Goal: Information Seeking & Learning: Check status

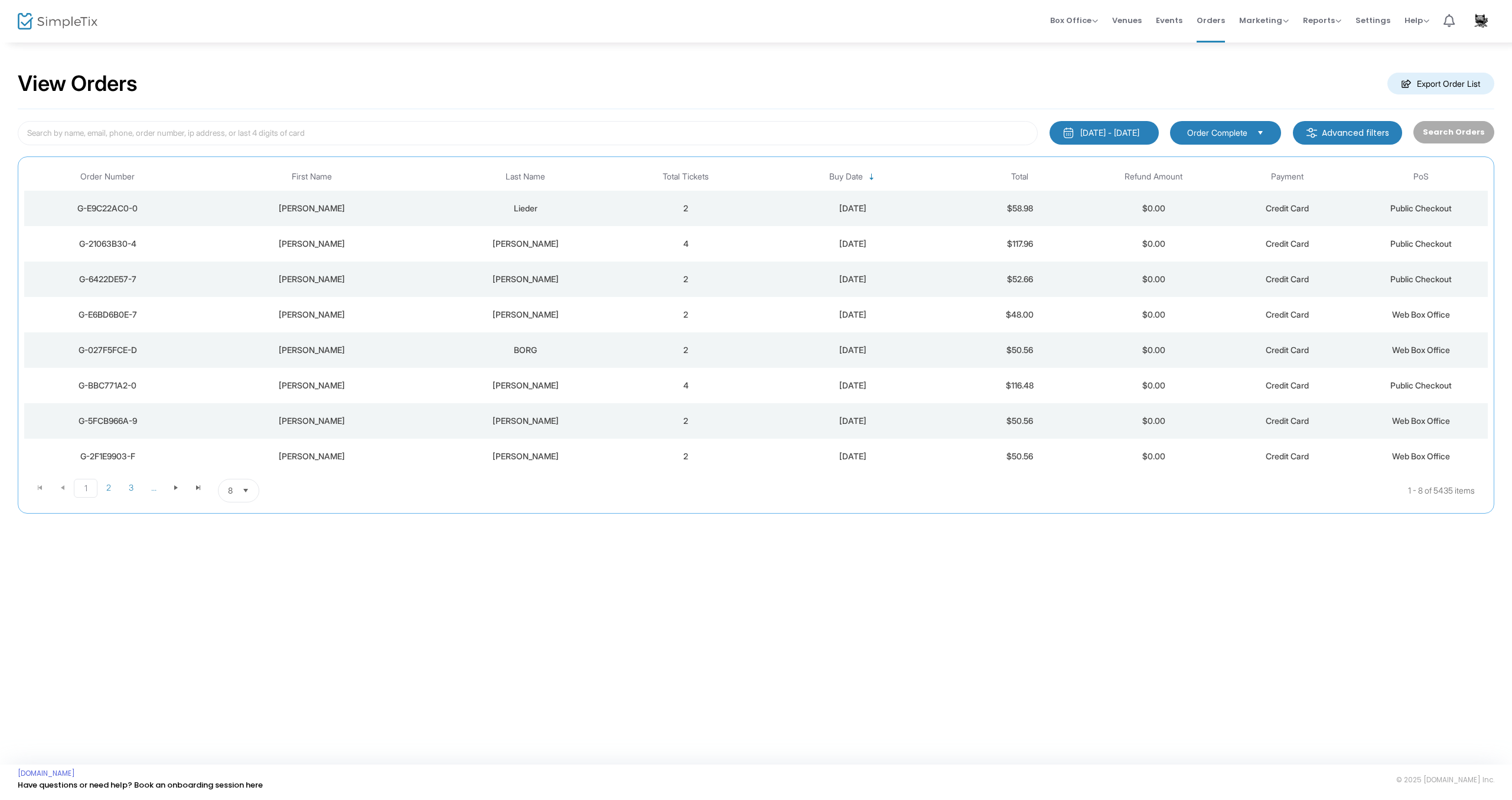
click at [555, 283] on div "Villaverde" at bounding box center [526, 279] width 182 height 12
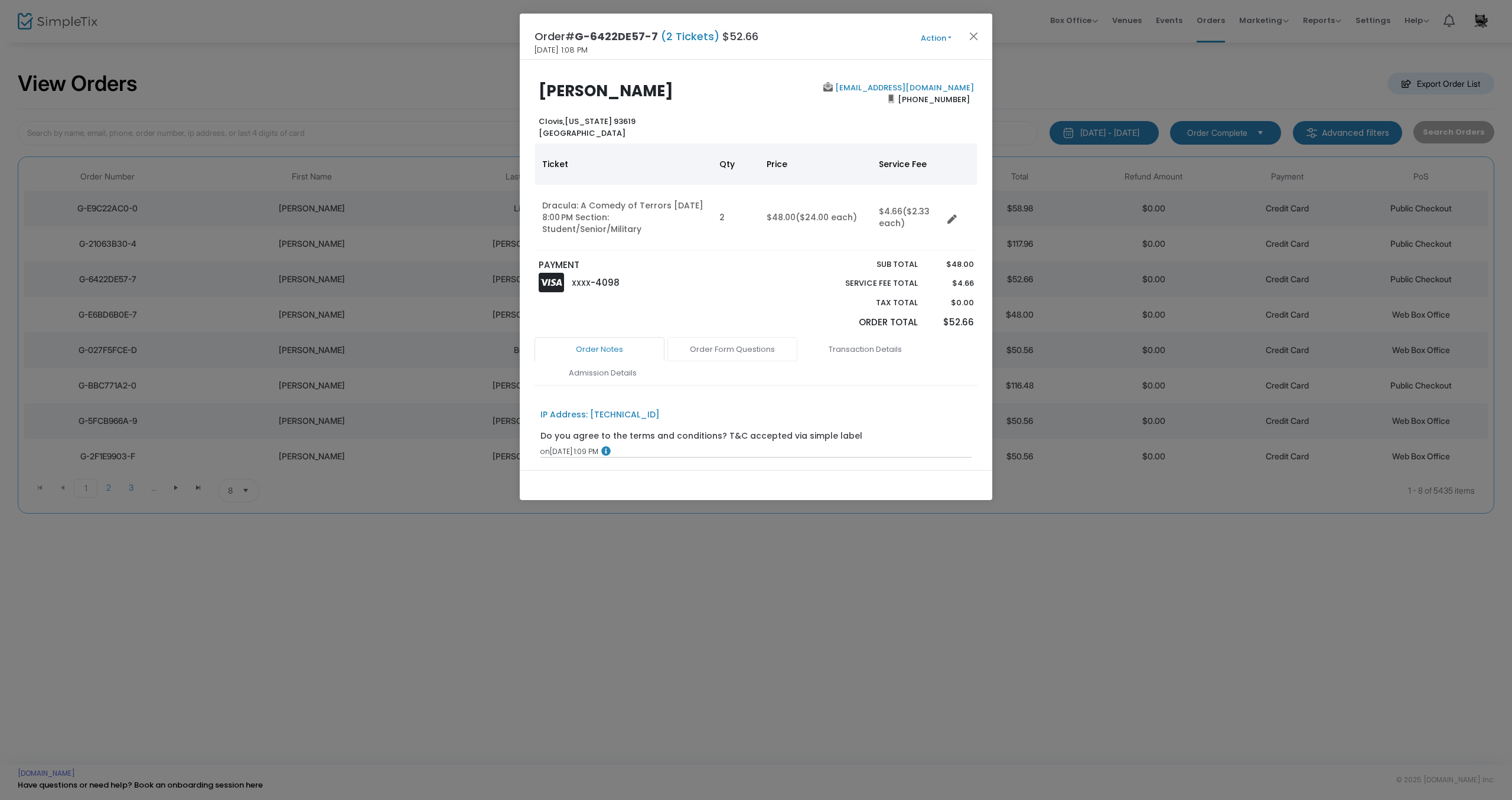
click at [712, 346] on link "Order Form Questions" at bounding box center [733, 350] width 130 height 25
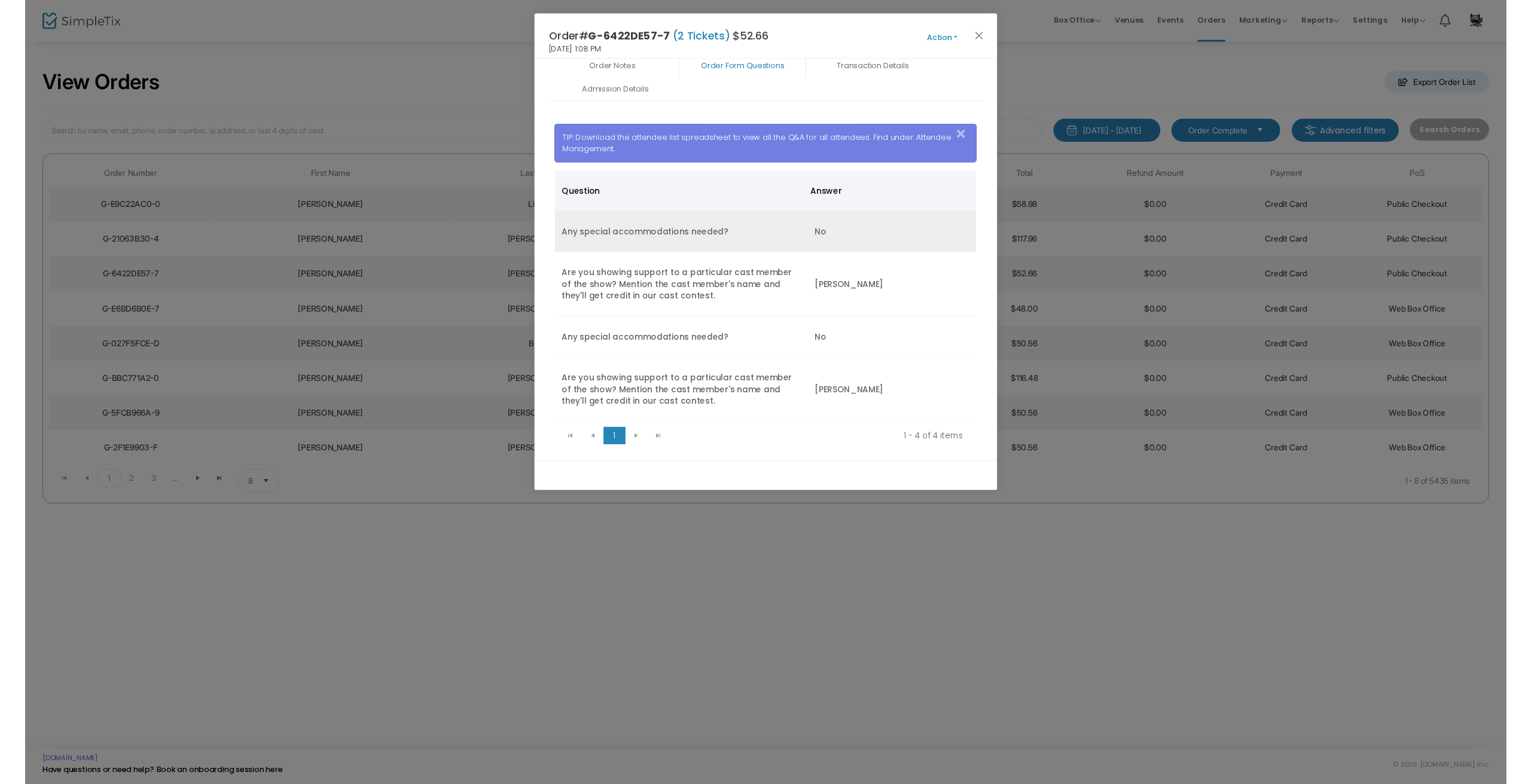
scroll to position [287, 0]
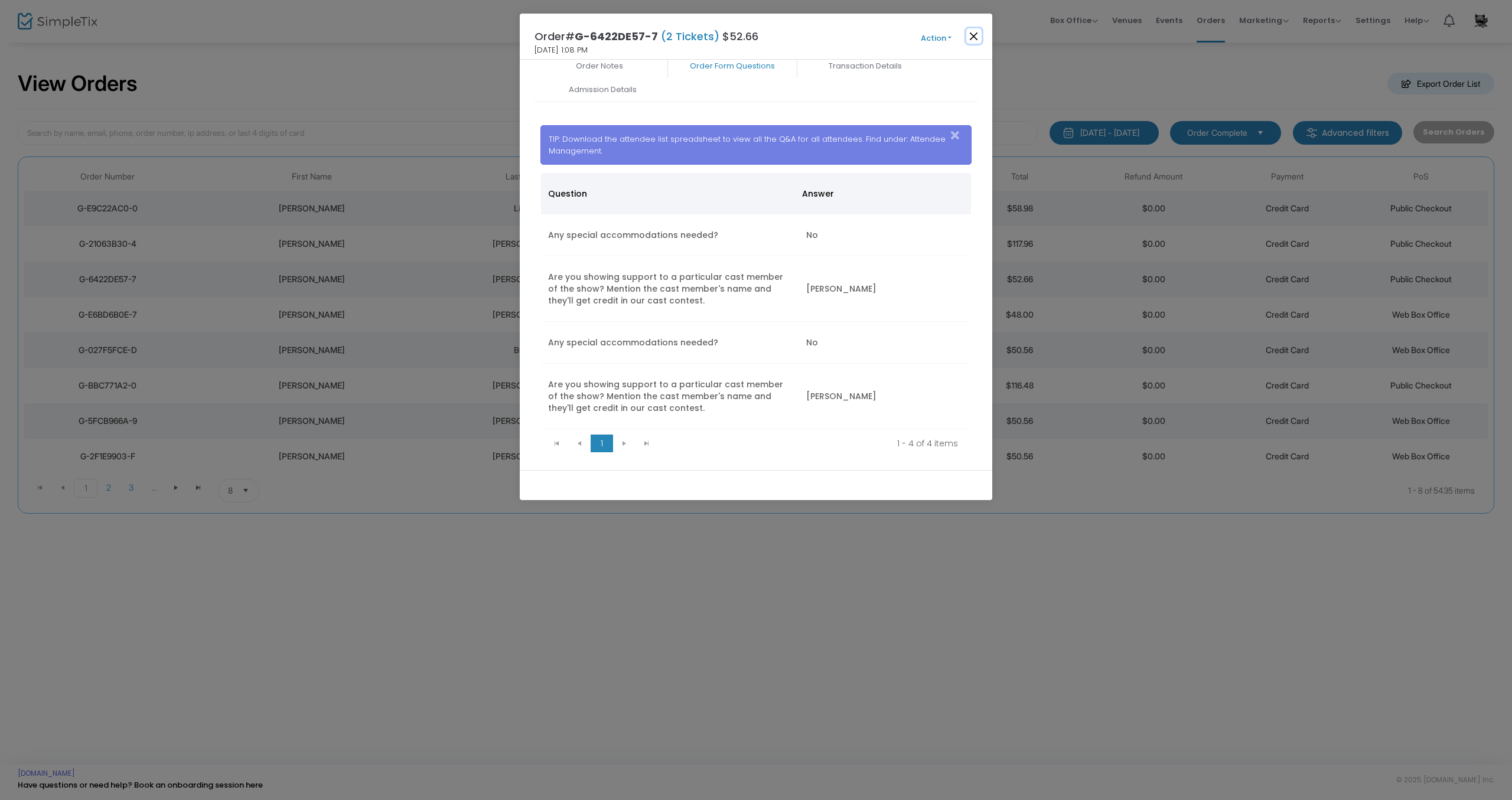
click at [977, 37] on button "Close" at bounding box center [973, 36] width 16 height 16
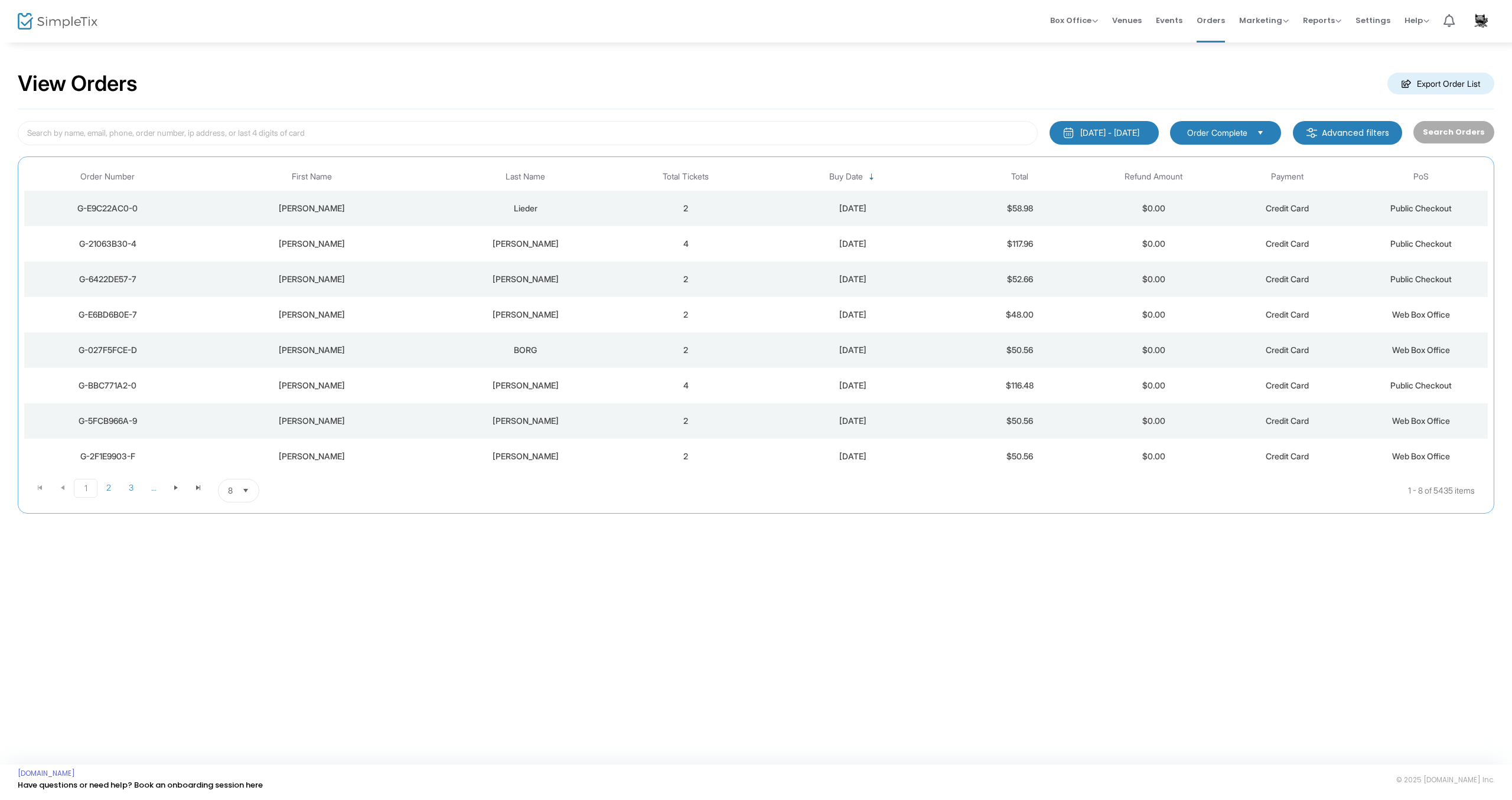
click at [529, 250] on div "Perry" at bounding box center [526, 243] width 182 height 12
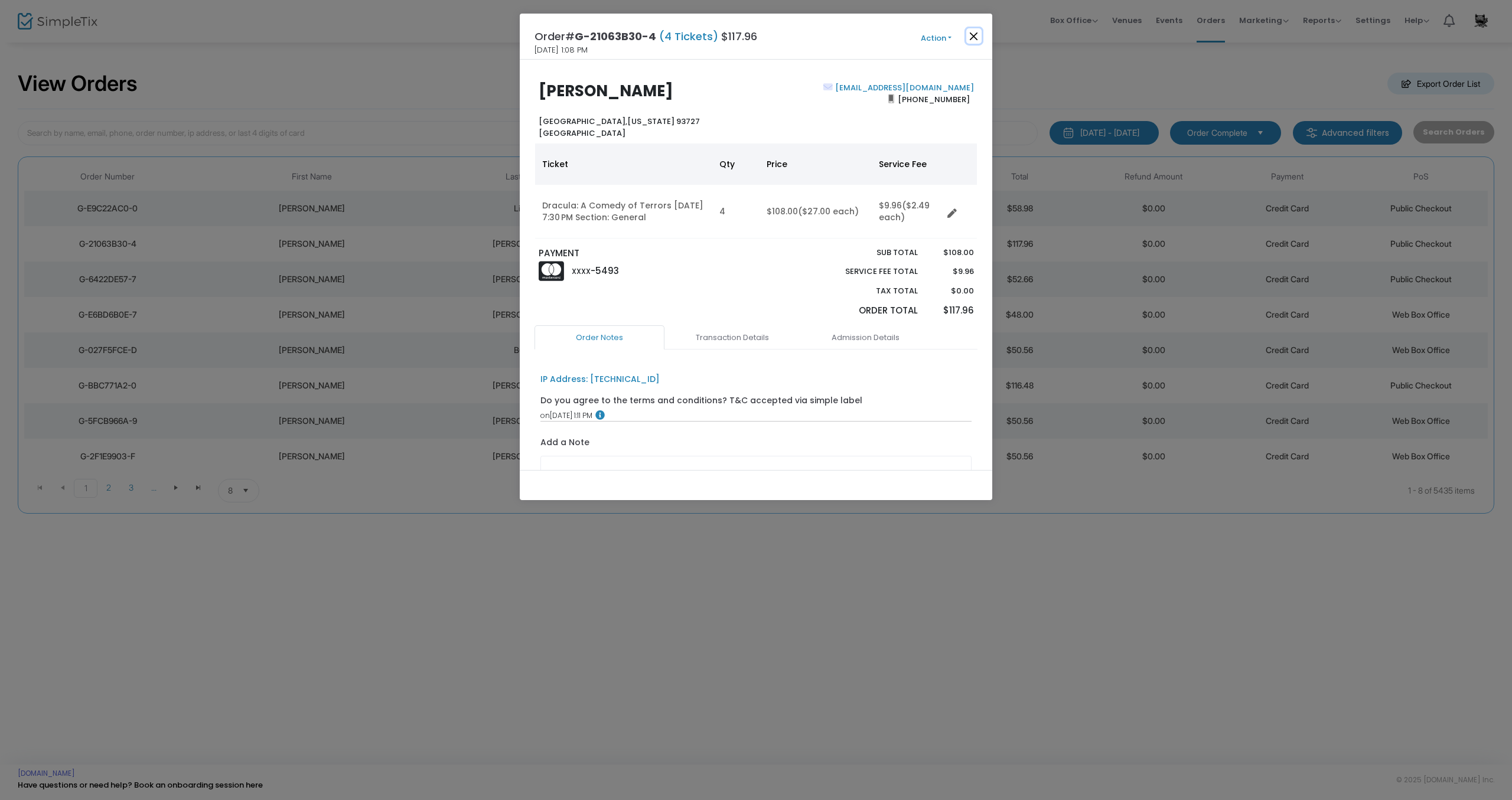
click at [973, 36] on button "Close" at bounding box center [973, 36] width 16 height 16
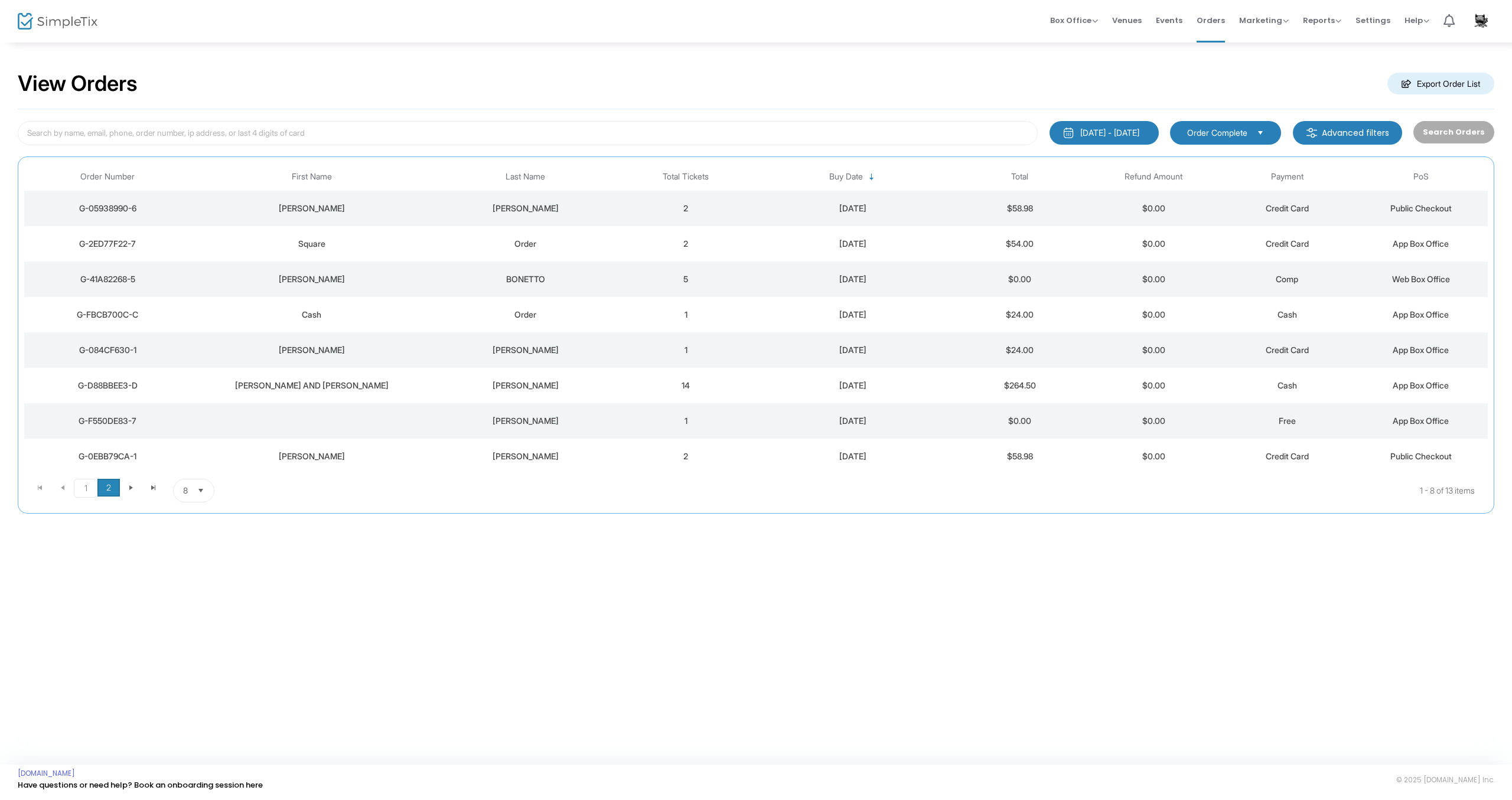
click at [115, 484] on span "2" at bounding box center [108, 487] width 22 height 17
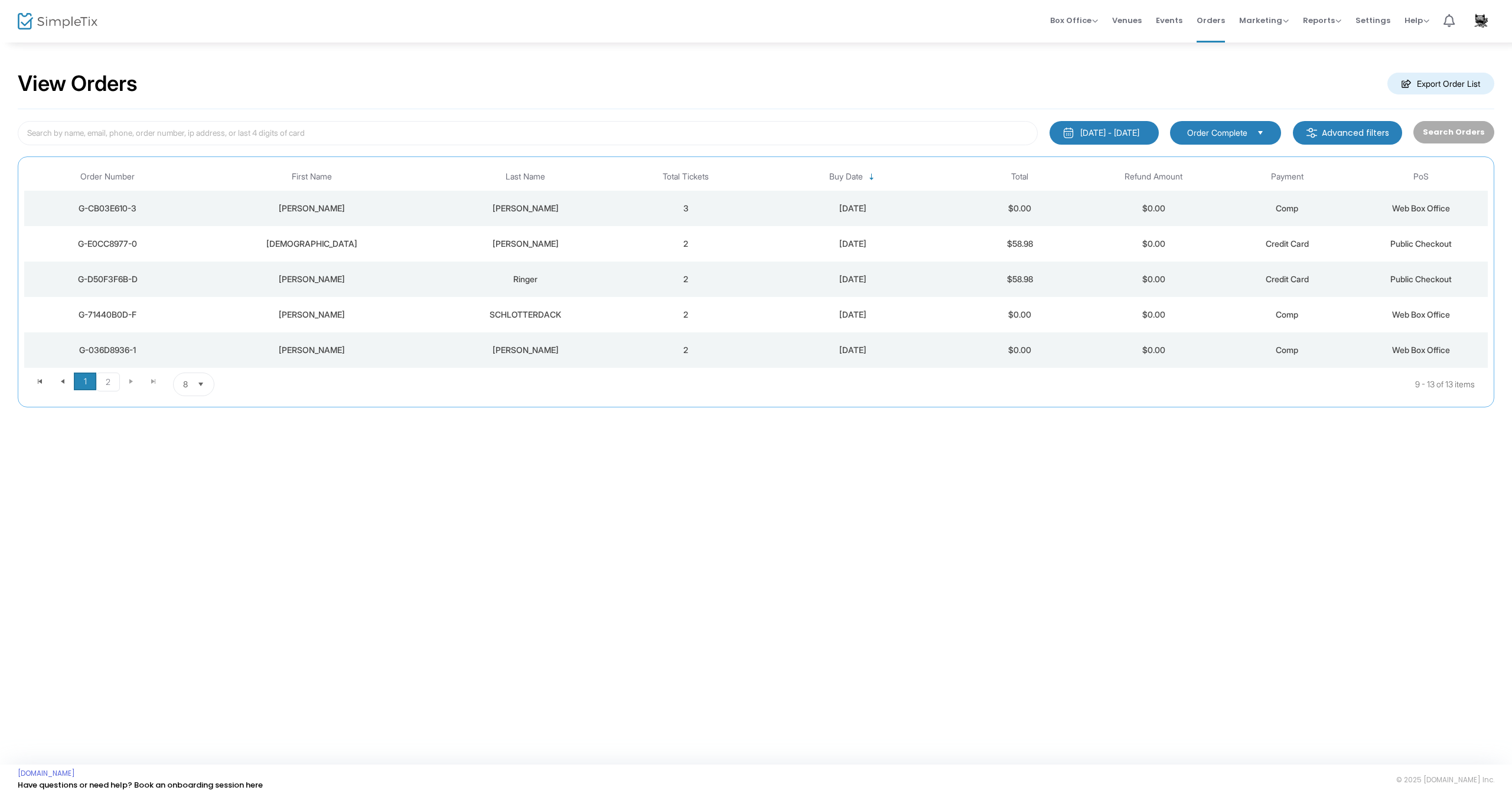
click at [87, 383] on span "1" at bounding box center [84, 381] width 22 height 17
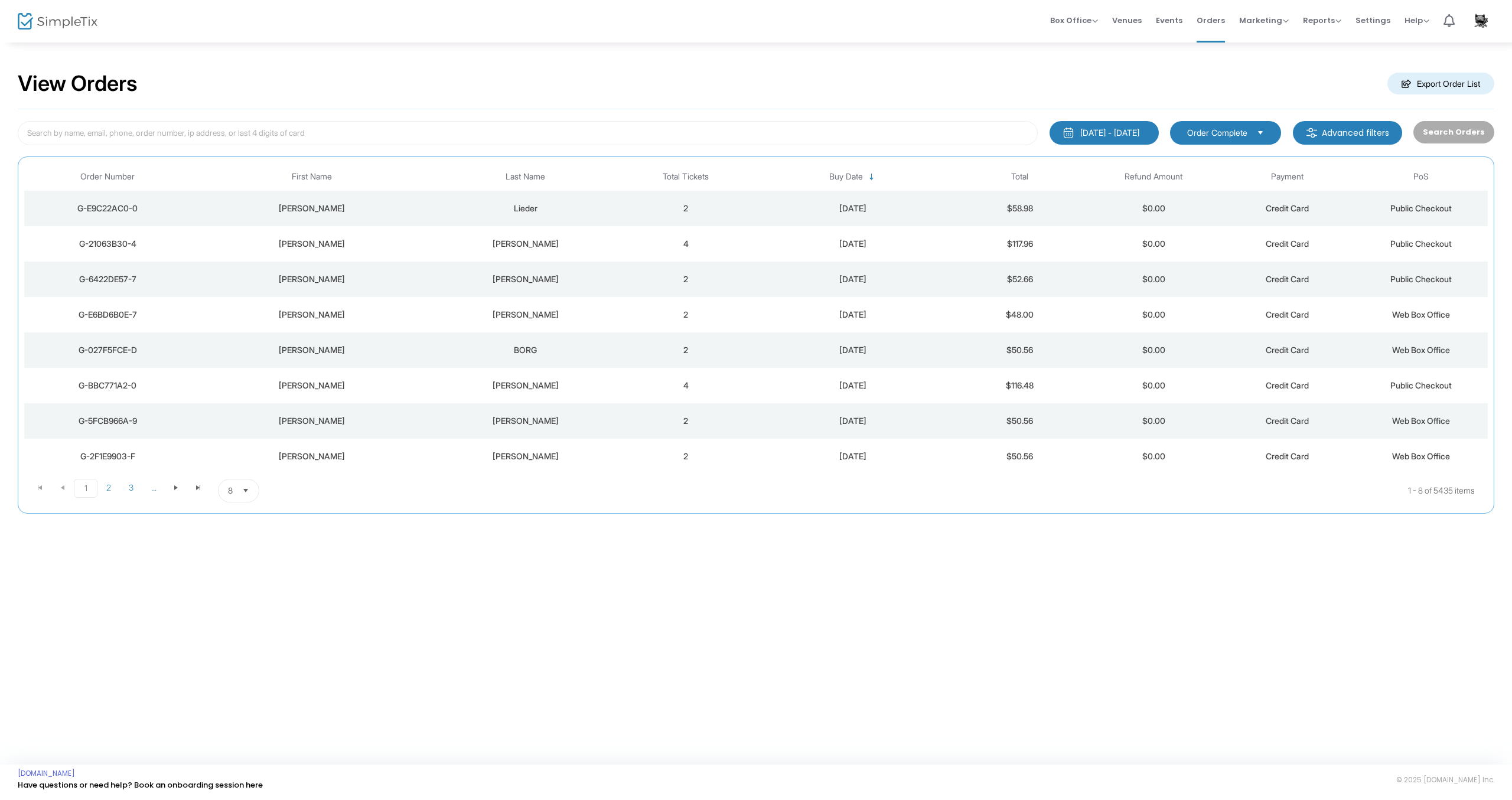
click at [320, 387] on div "[PERSON_NAME]" at bounding box center [312, 385] width 235 height 12
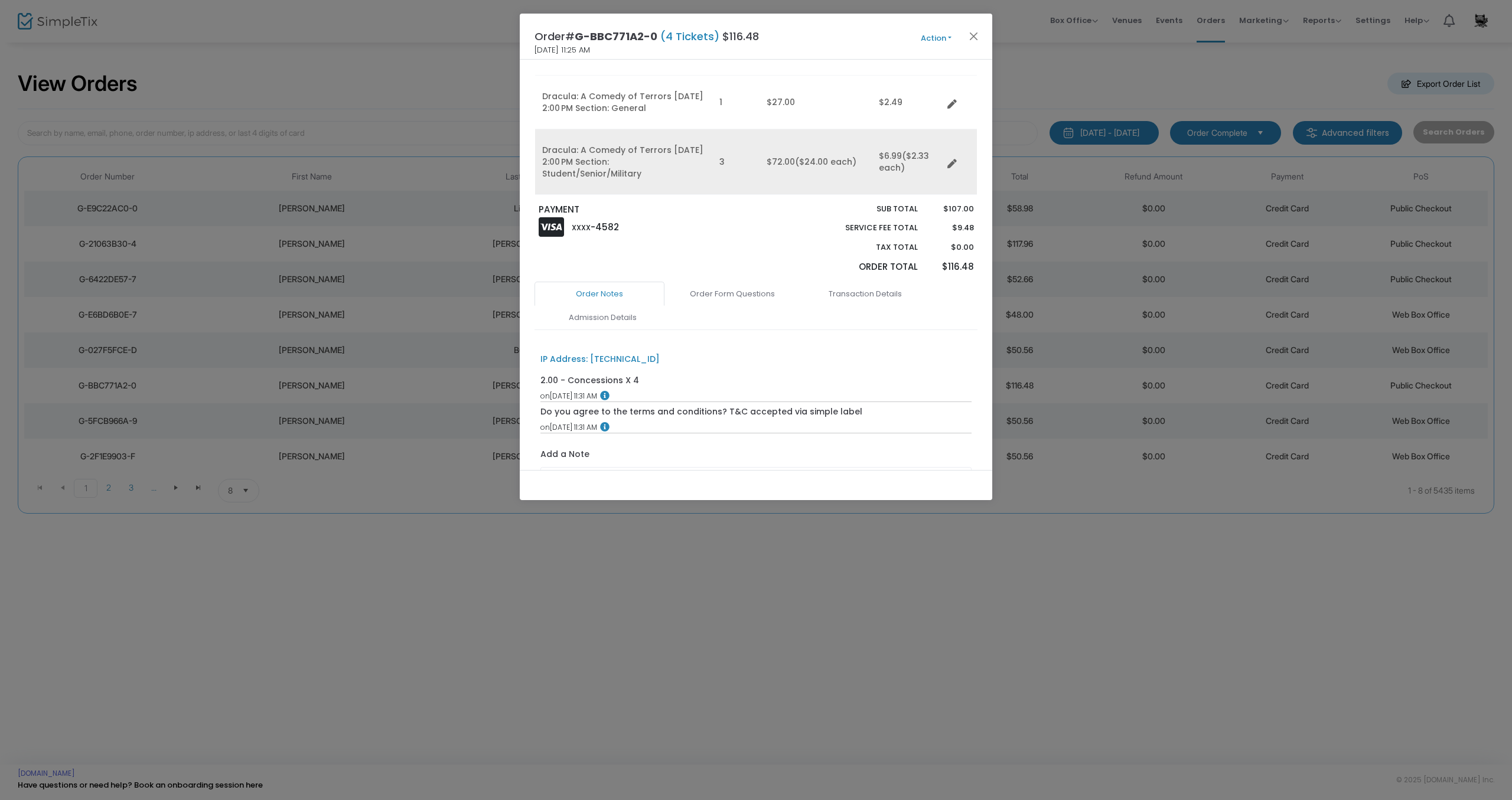
scroll to position [179, 0]
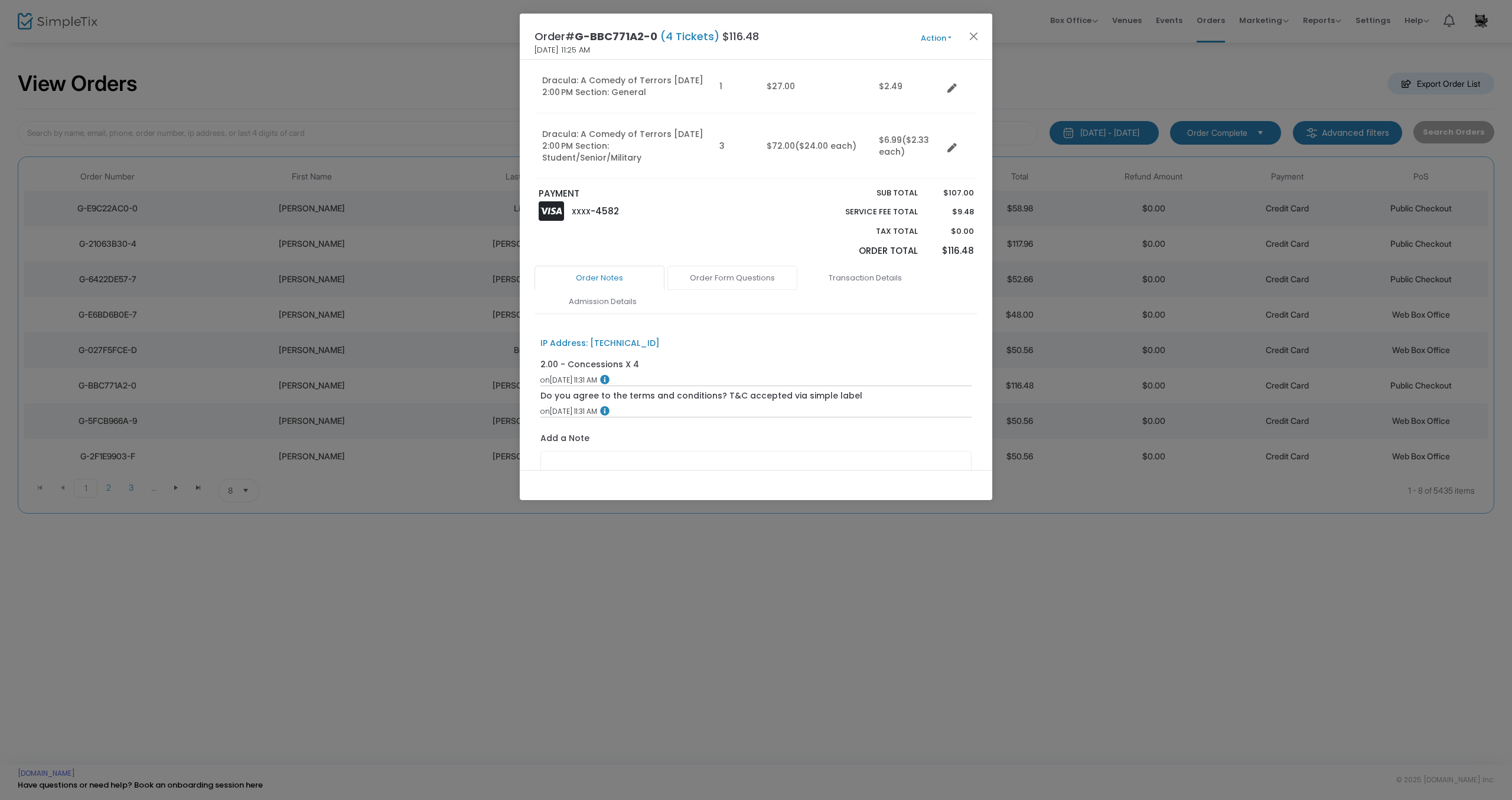
click at [720, 291] on link "Order Form Questions" at bounding box center [733, 278] width 130 height 25
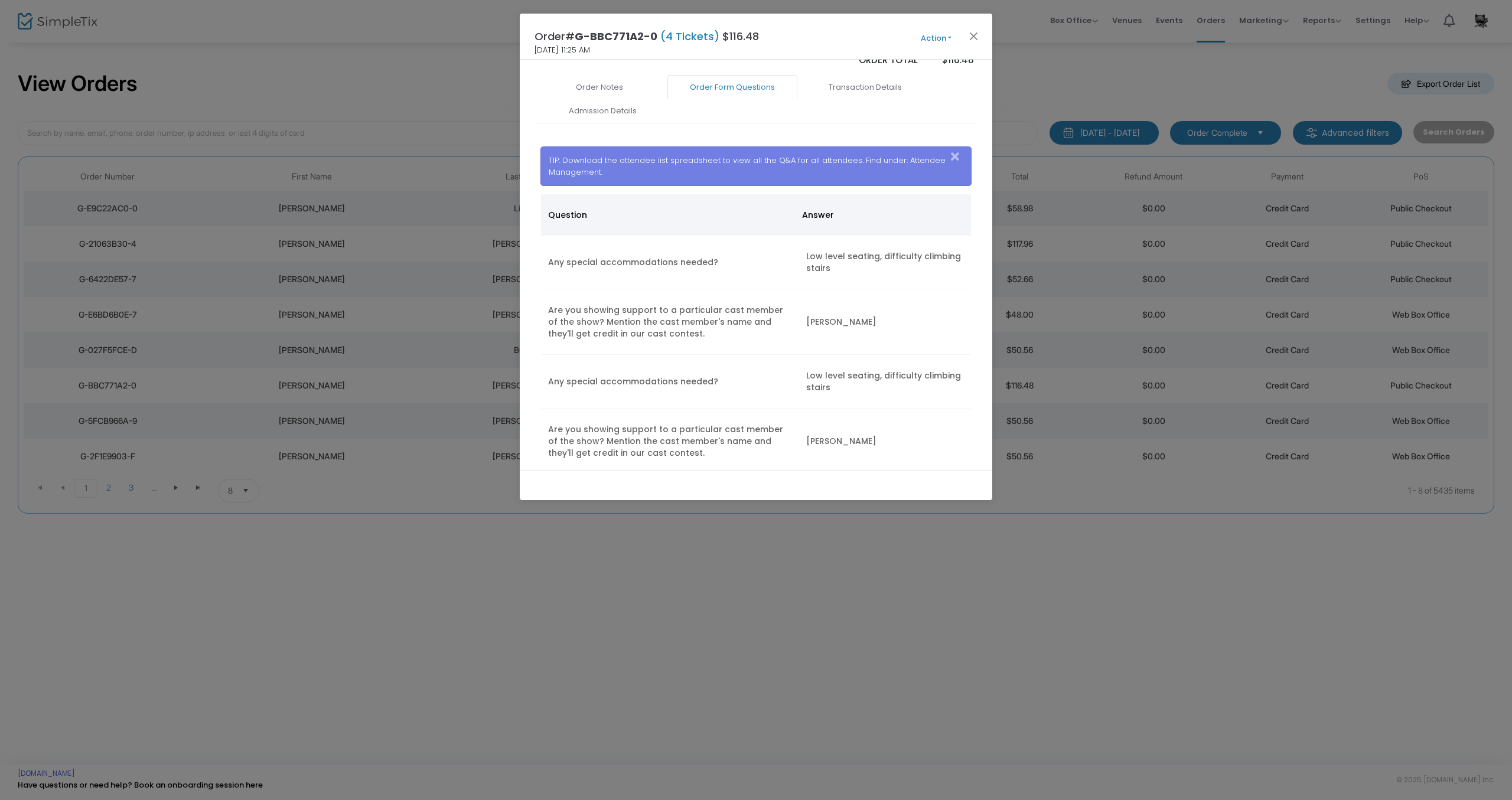
scroll to position [0, 0]
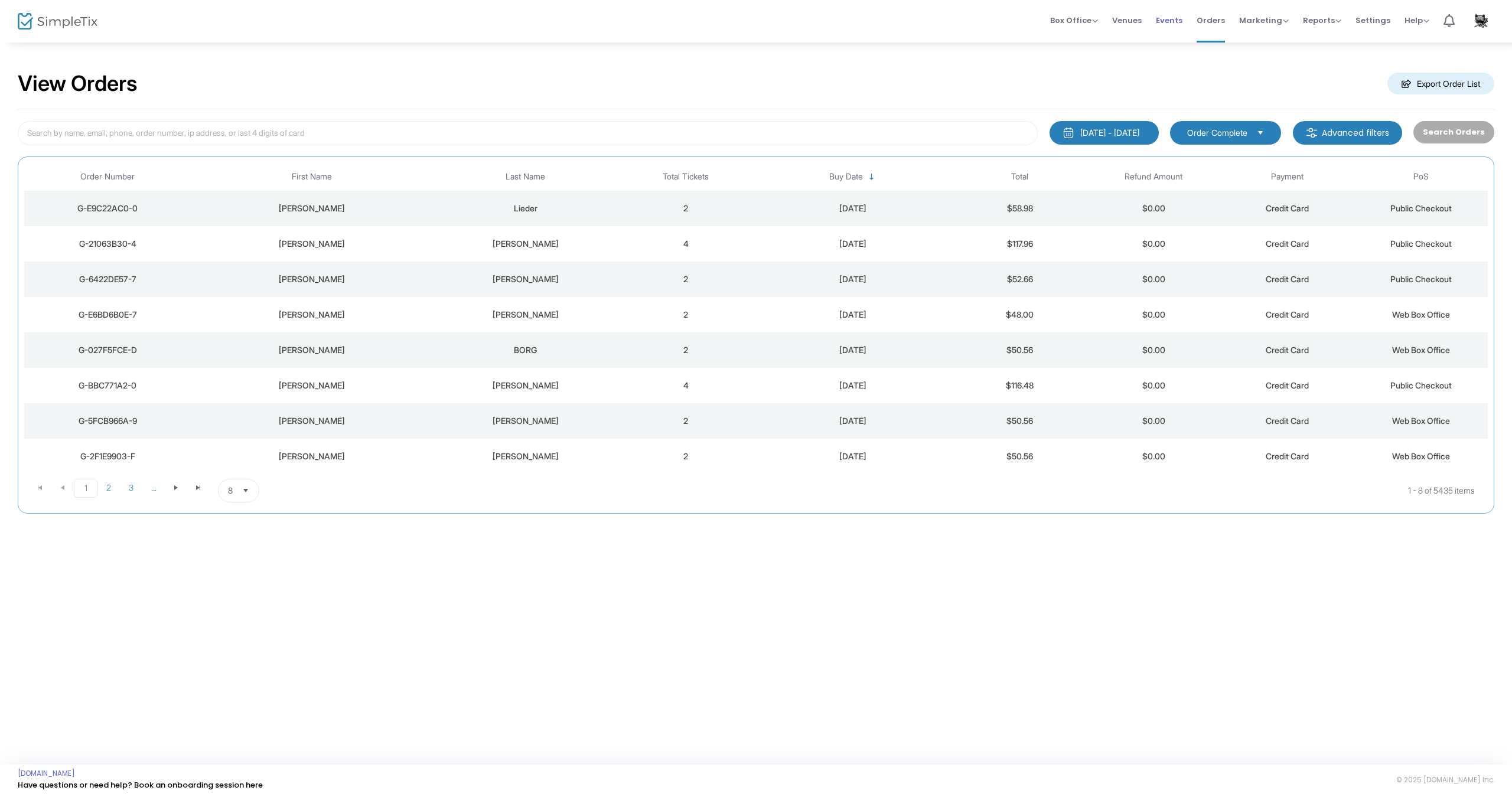
click at [758, 24] on span "Events" at bounding box center [1169, 20] width 27 height 30
